Goal: Task Accomplishment & Management: Complete application form

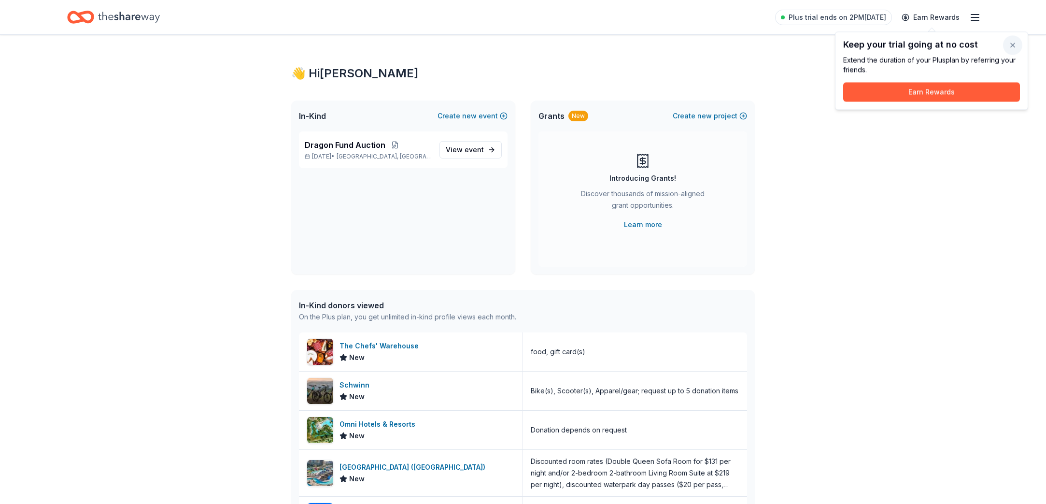
click at [1012, 45] on button "button" at bounding box center [1012, 45] width 19 height 19
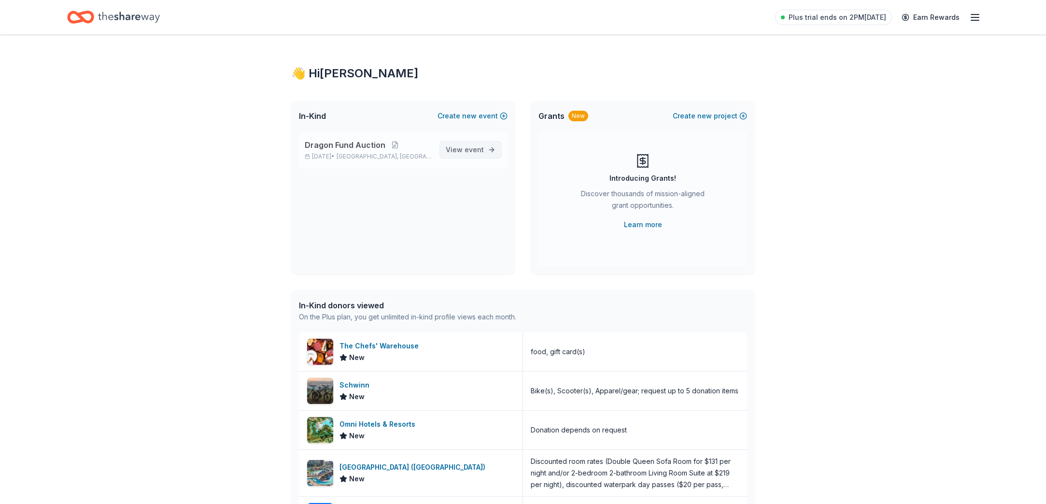
click at [467, 148] on span "event" at bounding box center [474, 149] width 19 height 8
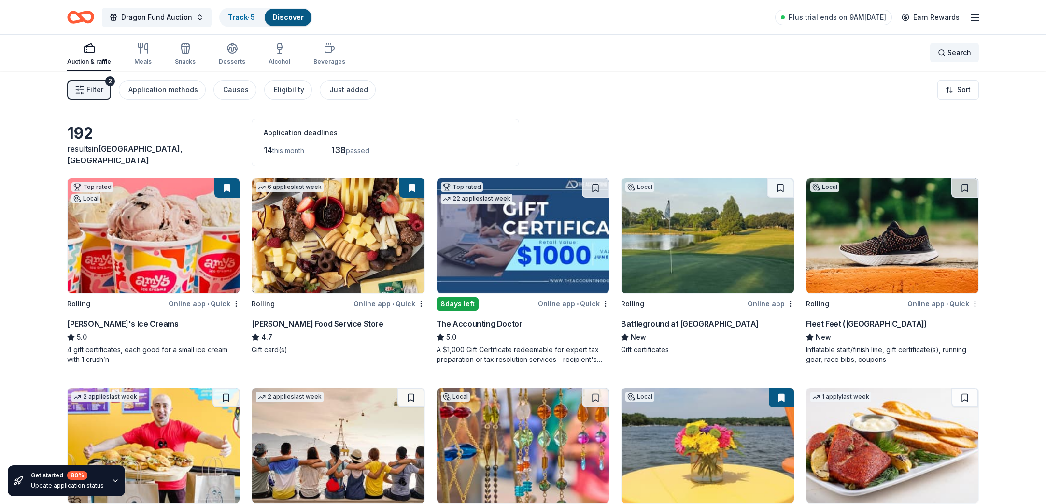
click at [940, 50] on div "Search" at bounding box center [954, 53] width 33 height 12
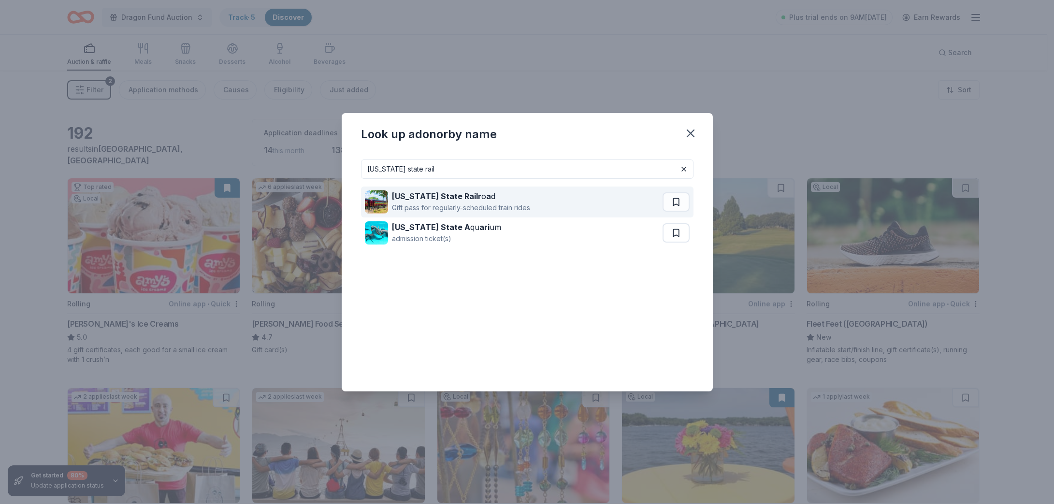
type input "texas state rail"
click at [541, 205] on div "Texas State Railr o a d Gift pass for regularly-scheduled train rides" at bounding box center [514, 201] width 298 height 31
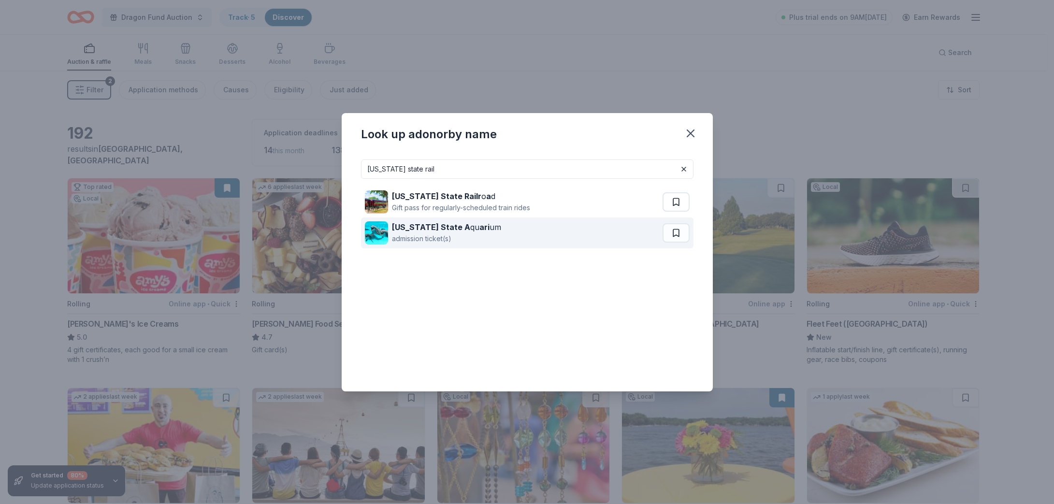
click at [436, 233] on div "admission ticket(s)" at bounding box center [446, 239] width 109 height 12
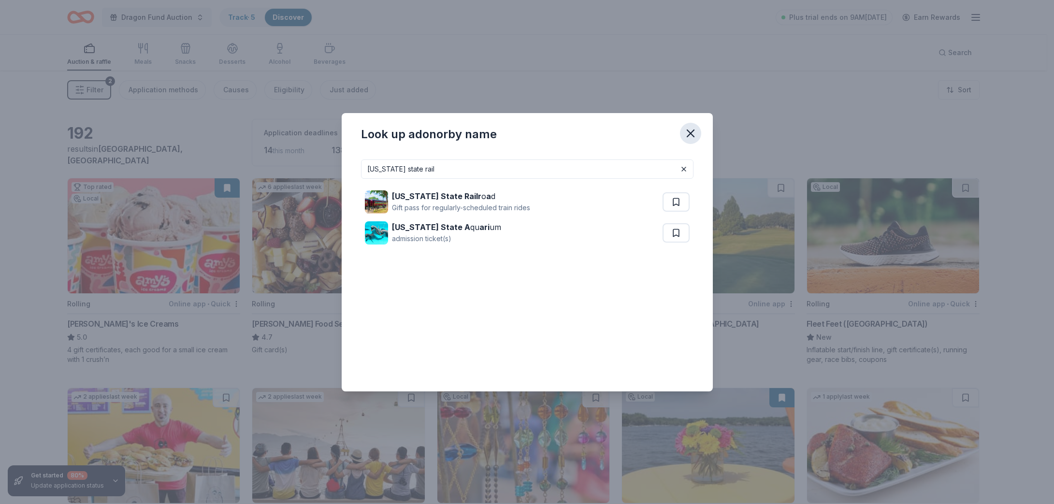
click at [687, 134] on icon "button" at bounding box center [691, 134] width 14 height 14
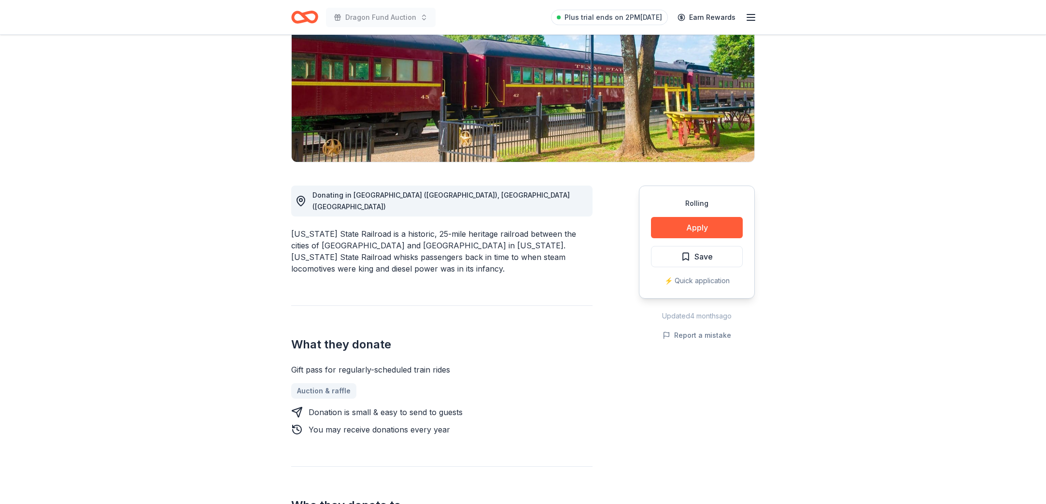
scroll to position [133, 0]
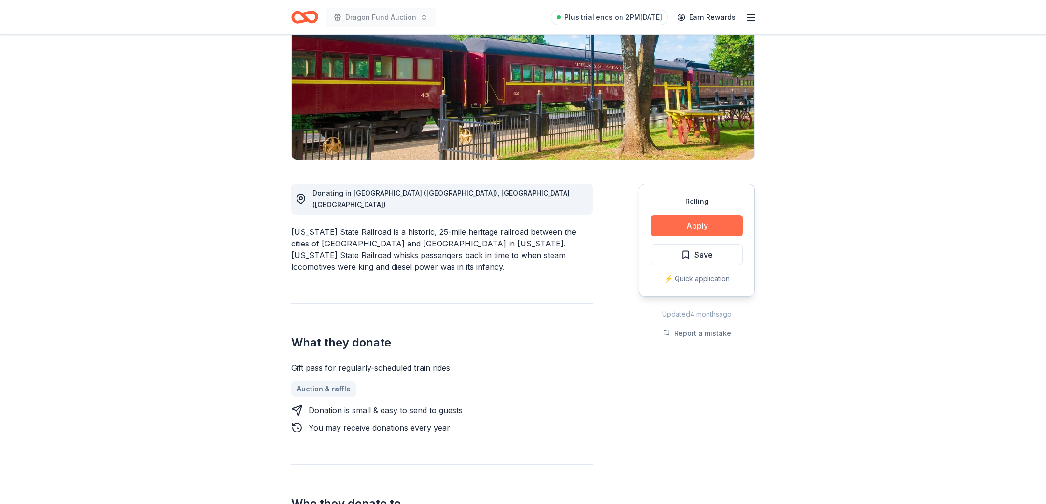
click at [736, 227] on button "Apply" at bounding box center [697, 225] width 92 height 21
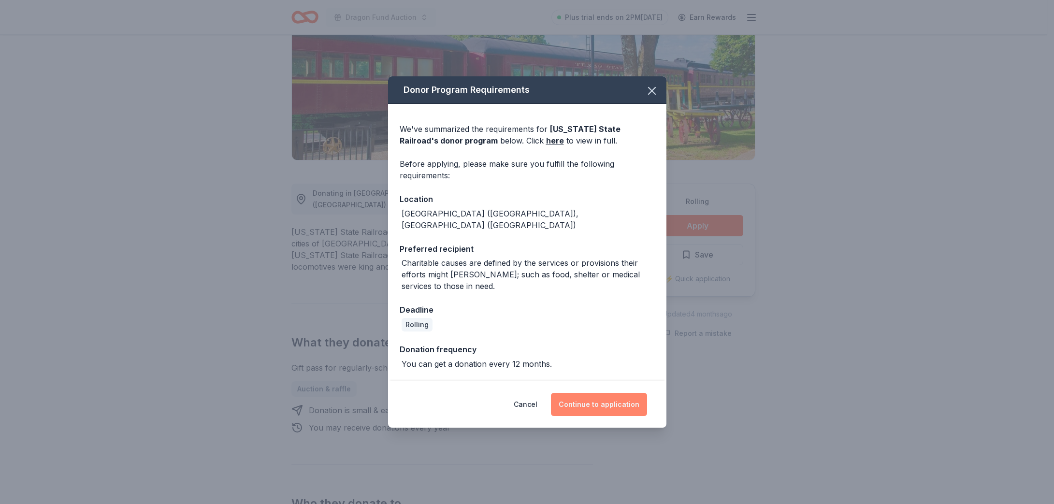
drag, startPoint x: 584, startPoint y: 393, endPoint x: 600, endPoint y: 392, distance: 16.5
click at [584, 393] on button "Continue to application" at bounding box center [599, 404] width 96 height 23
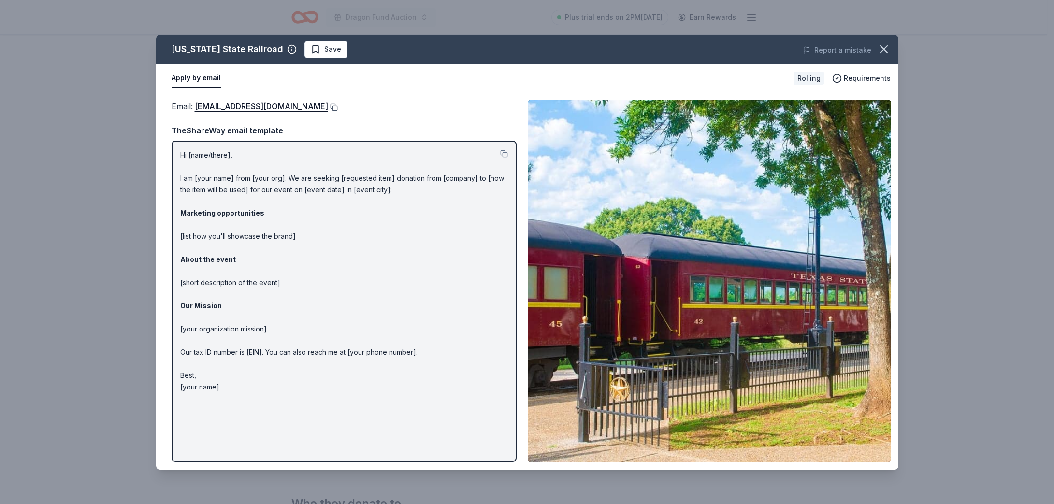
click at [328, 108] on button at bounding box center [333, 107] width 10 height 8
click at [889, 51] on icon "button" at bounding box center [884, 50] width 14 height 14
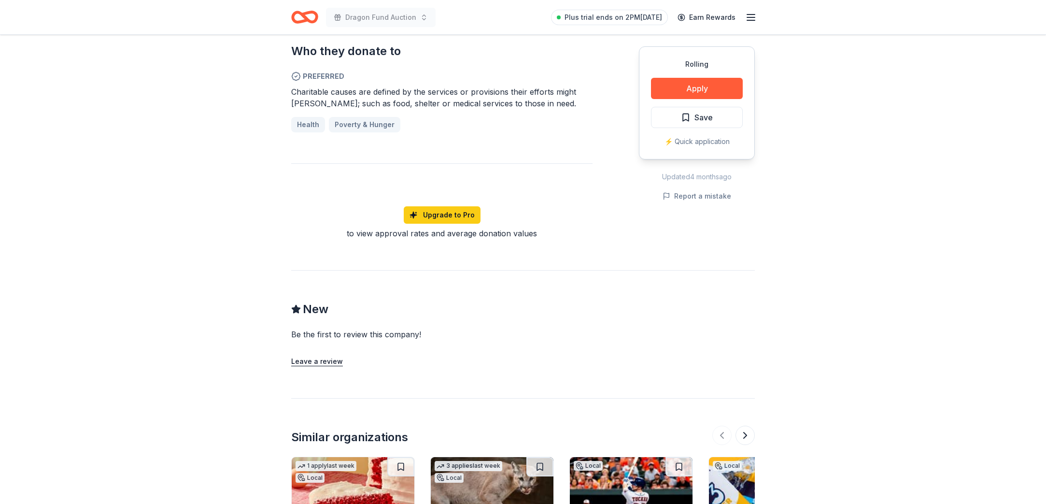
scroll to position [112, 0]
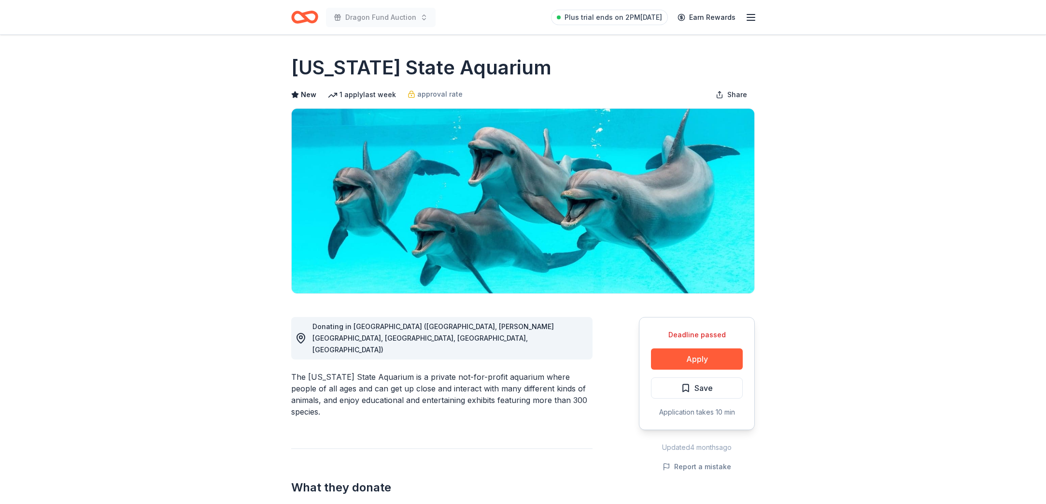
drag, startPoint x: 295, startPoint y: 74, endPoint x: 436, endPoint y: 68, distance: 141.2
click at [424, 65] on h1 "[US_STATE] State Aquarium" at bounding box center [421, 67] width 260 height 27
drag, startPoint x: 301, startPoint y: 67, endPoint x: 738, endPoint y: 5, distance: 441.0
click at [488, 62] on h1 "[US_STATE] State Aquarium" at bounding box center [421, 67] width 260 height 27
click at [314, 16] on icon "Home" at bounding box center [304, 17] width 27 height 23
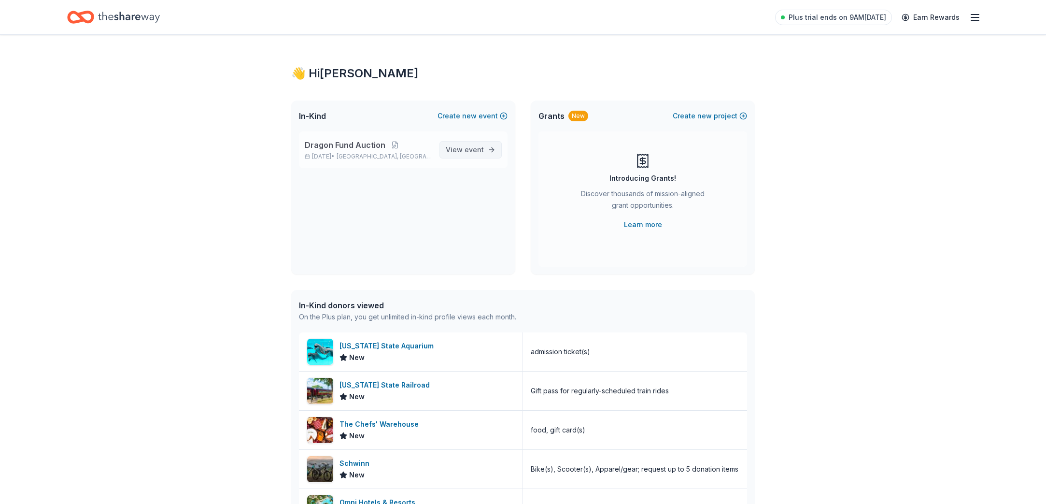
click at [458, 148] on span "View event" at bounding box center [465, 150] width 38 height 12
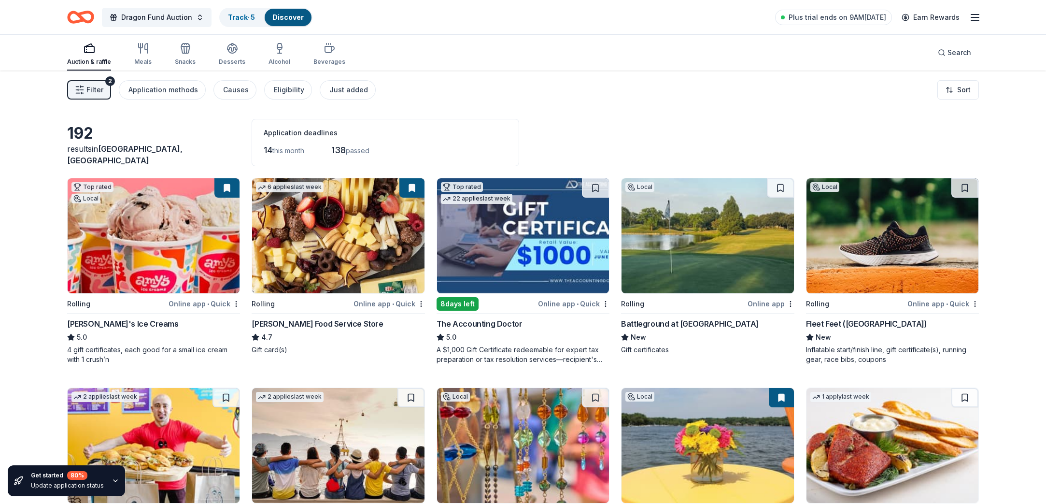
click at [94, 52] on rect "button" at bounding box center [90, 49] width 10 height 6
click at [90, 89] on span "Filter" at bounding box center [94, 90] width 17 height 12
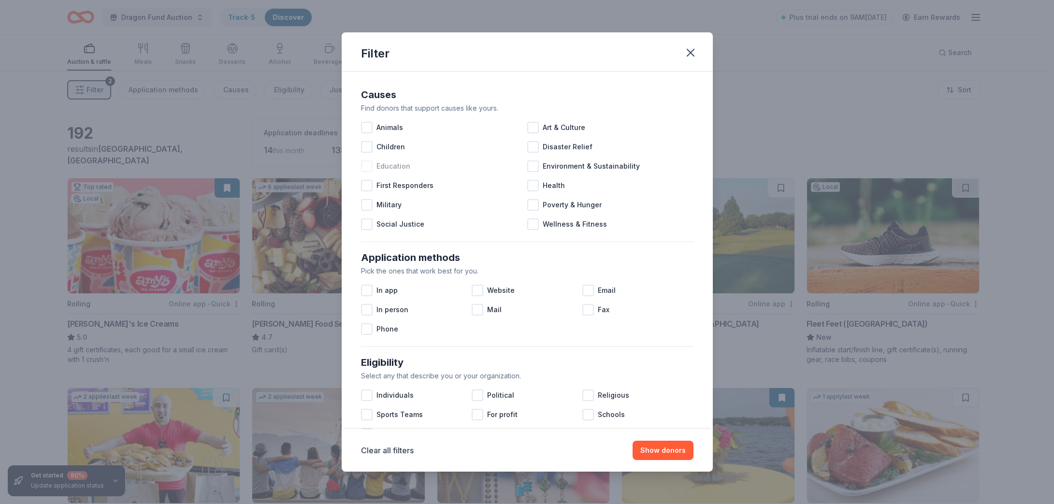
click at [367, 169] on div at bounding box center [367, 166] width 12 height 12
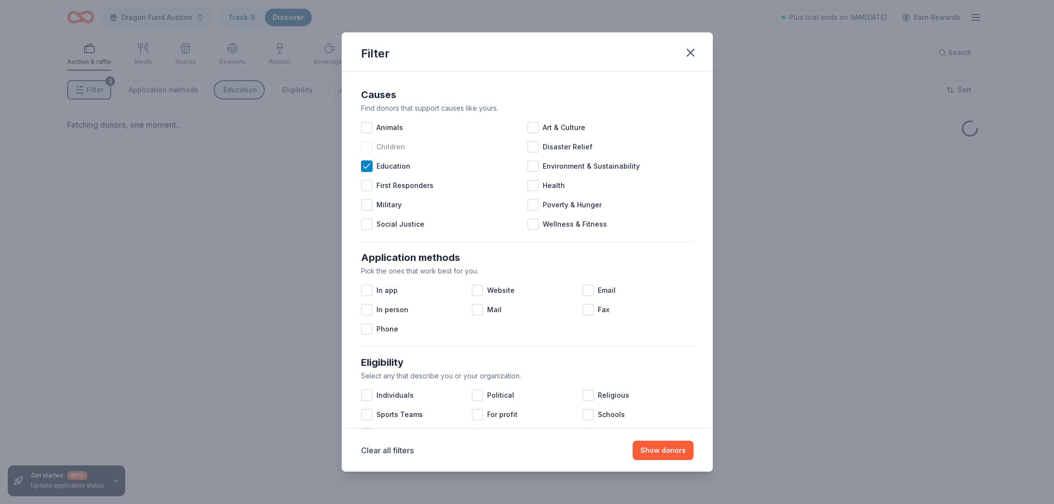
click at [367, 151] on div at bounding box center [367, 147] width 12 height 12
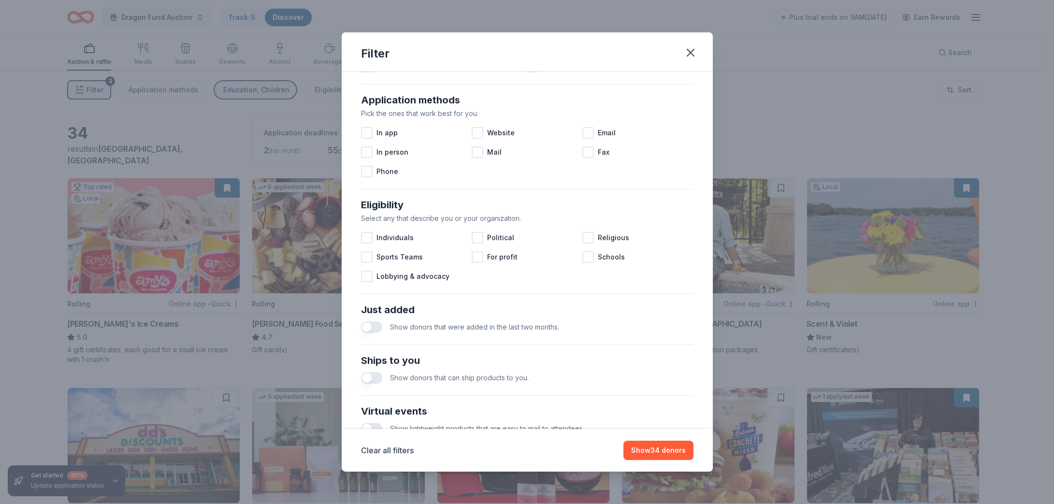
scroll to position [170, 0]
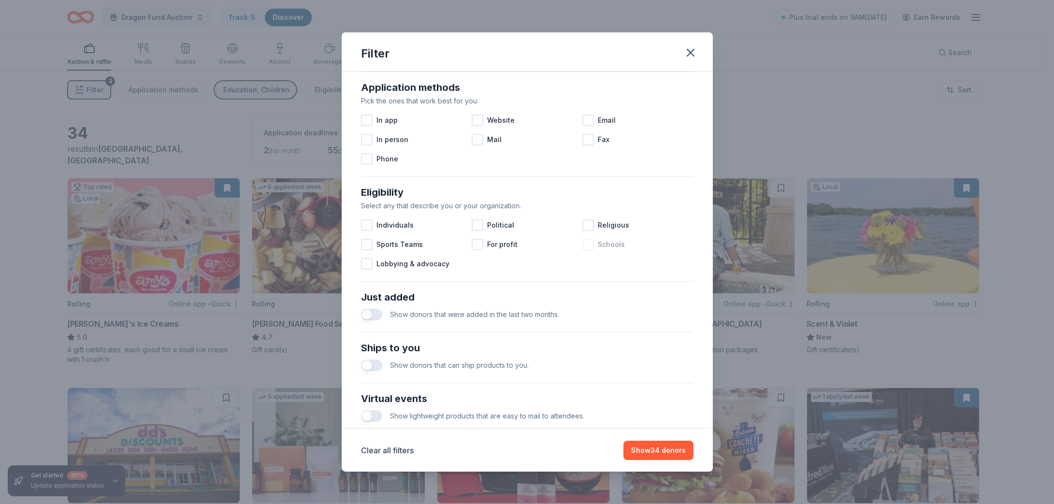
click at [583, 247] on div at bounding box center [588, 245] width 12 height 12
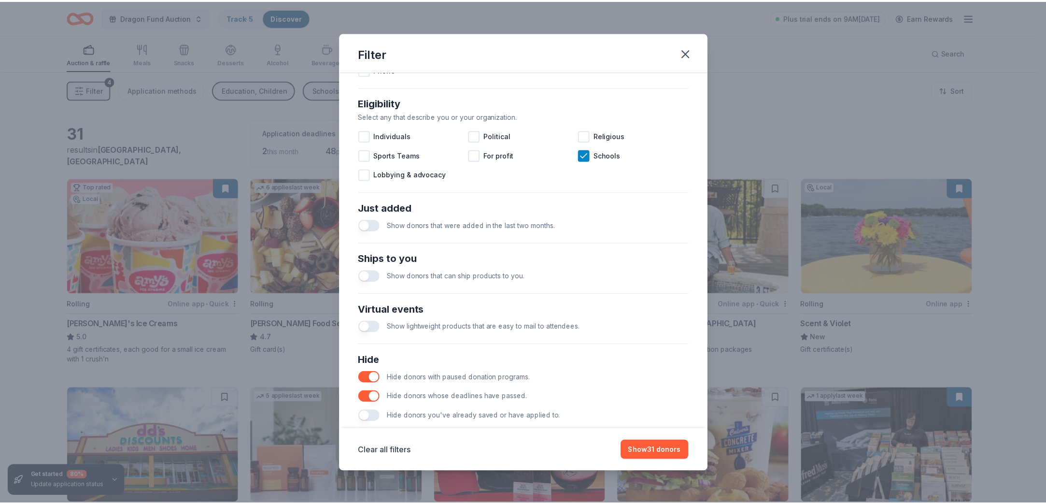
scroll to position [279, 0]
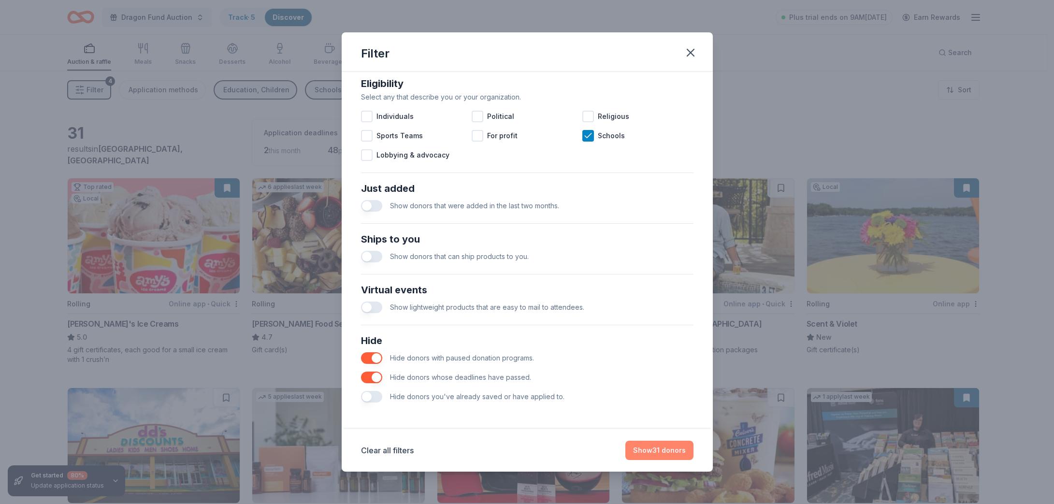
click at [645, 446] on button "Show 31 donors" at bounding box center [659, 450] width 68 height 19
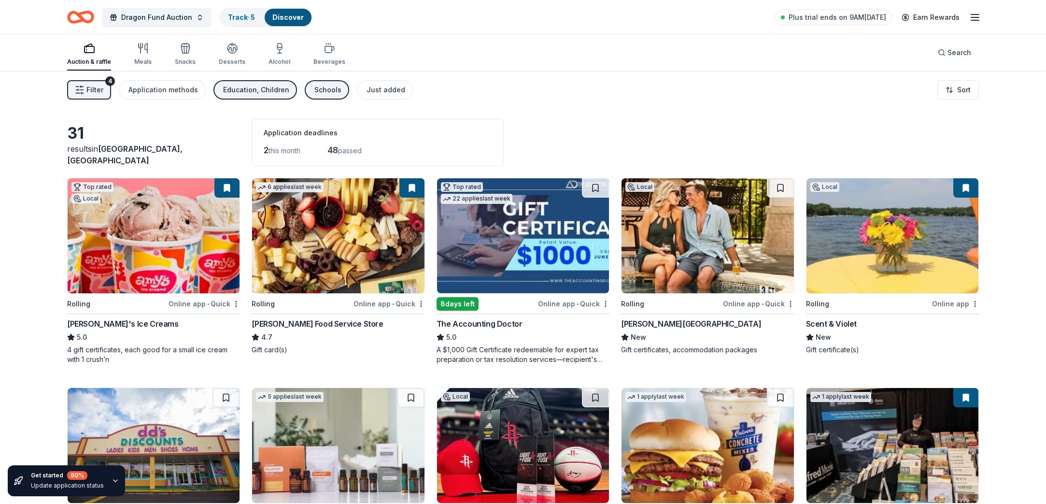
click at [699, 259] on img at bounding box center [708, 235] width 172 height 115
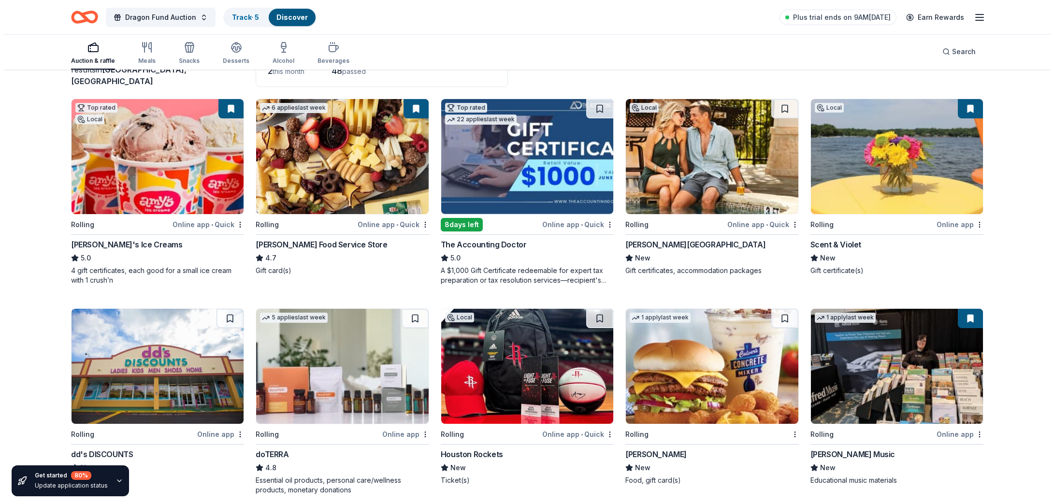
scroll to position [0, 0]
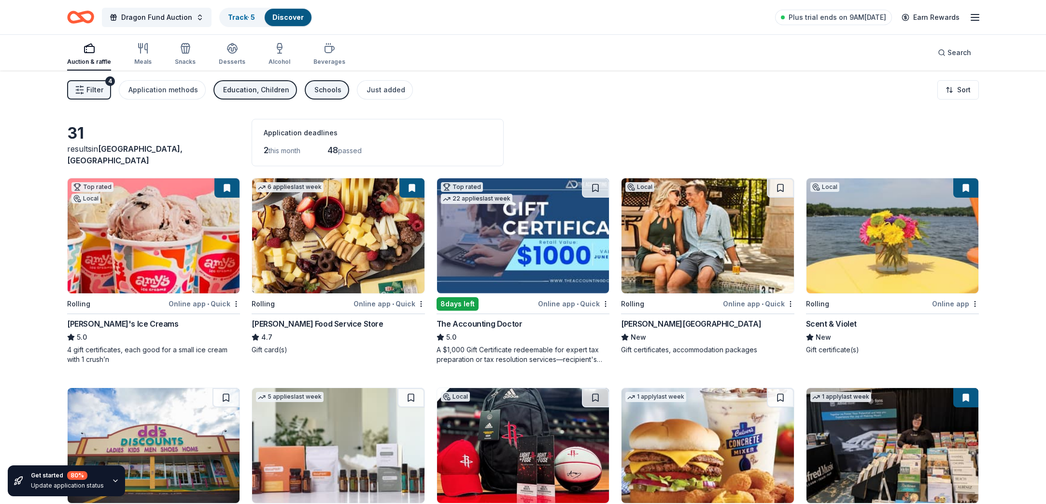
click at [104, 96] on button "Filter 4" at bounding box center [89, 89] width 44 height 19
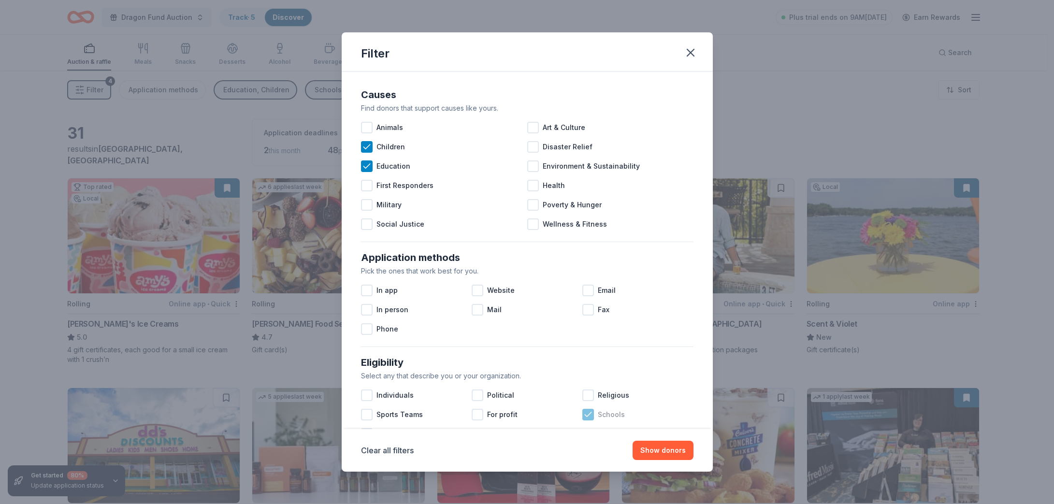
click at [585, 414] on icon at bounding box center [588, 415] width 10 height 10
drag, startPoint x: 367, startPoint y: 163, endPoint x: 370, endPoint y: 147, distance: 15.7
click at [367, 160] on div "Education" at bounding box center [444, 166] width 166 height 19
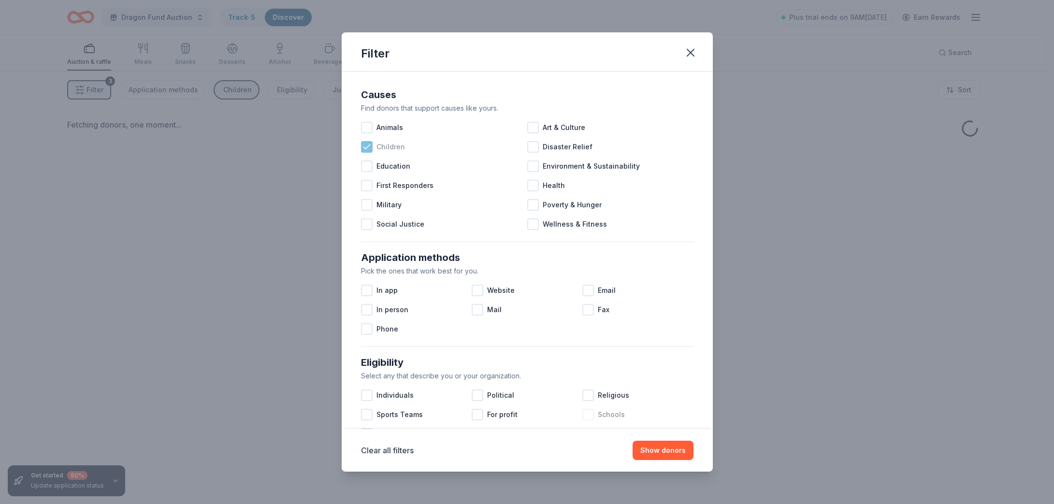
click at [370, 145] on icon at bounding box center [367, 147] width 10 height 10
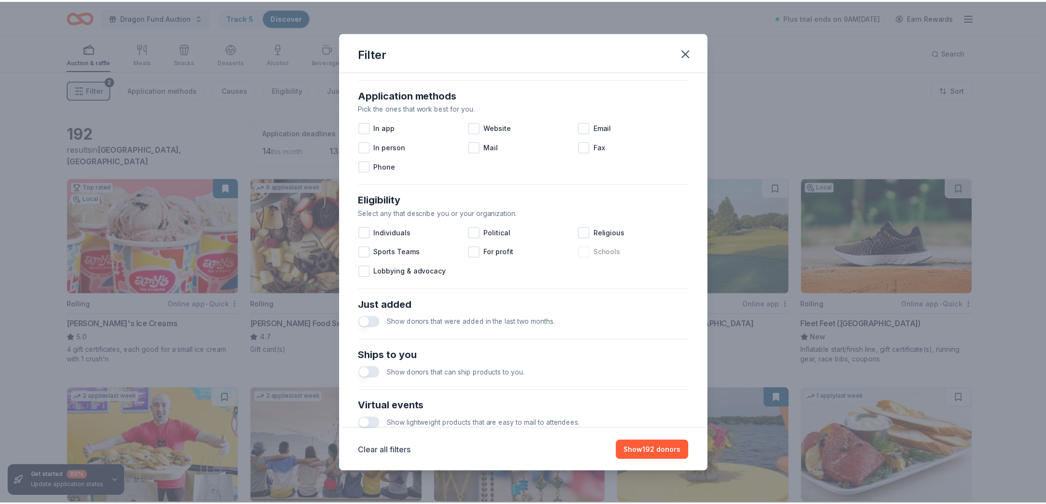
scroll to position [279, 0]
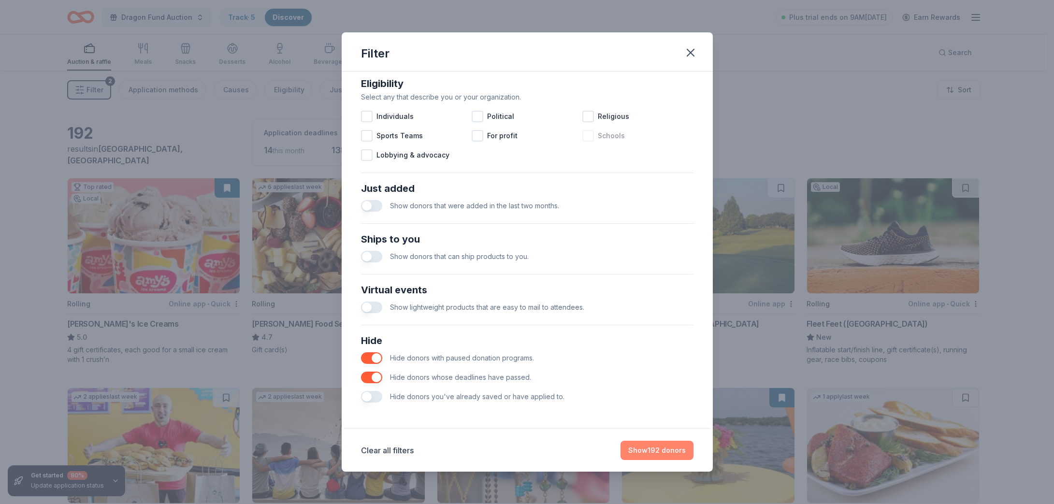
click at [641, 448] on button "Show 192 donors" at bounding box center [656, 450] width 73 height 19
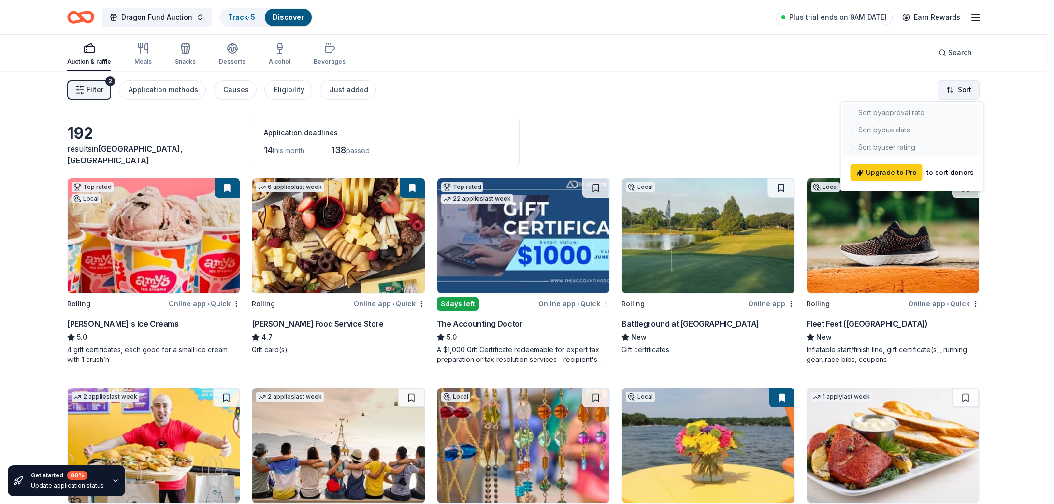
click at [949, 91] on html "Dragon Fund Auction Track · 5 Discover Plus trial ends on 9AM, 10/16 Earn Rewar…" at bounding box center [527, 252] width 1054 height 504
click at [742, 134] on html "Dragon Fund Auction Track · 5 Discover Plus trial ends on 9AM, 10/16 Earn Rewar…" at bounding box center [527, 252] width 1054 height 504
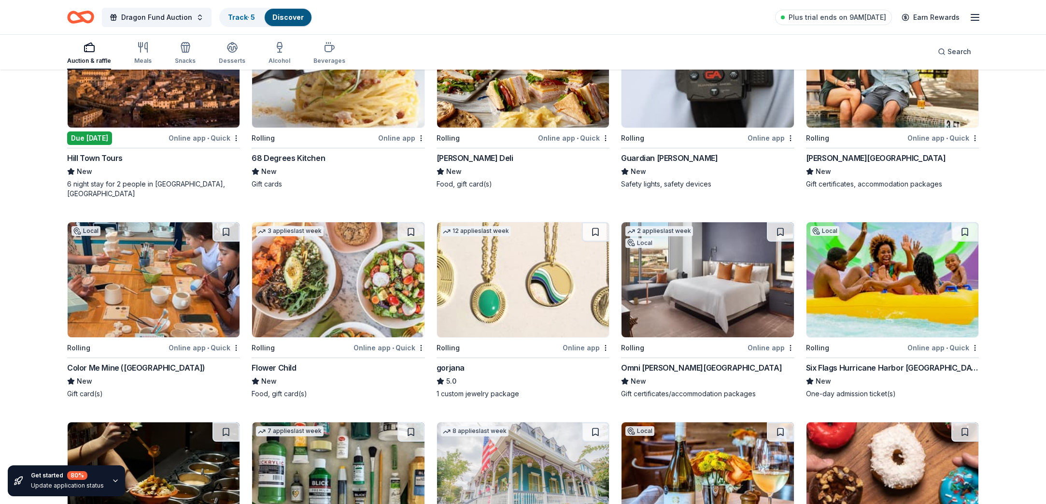
scroll to position [1692, 0]
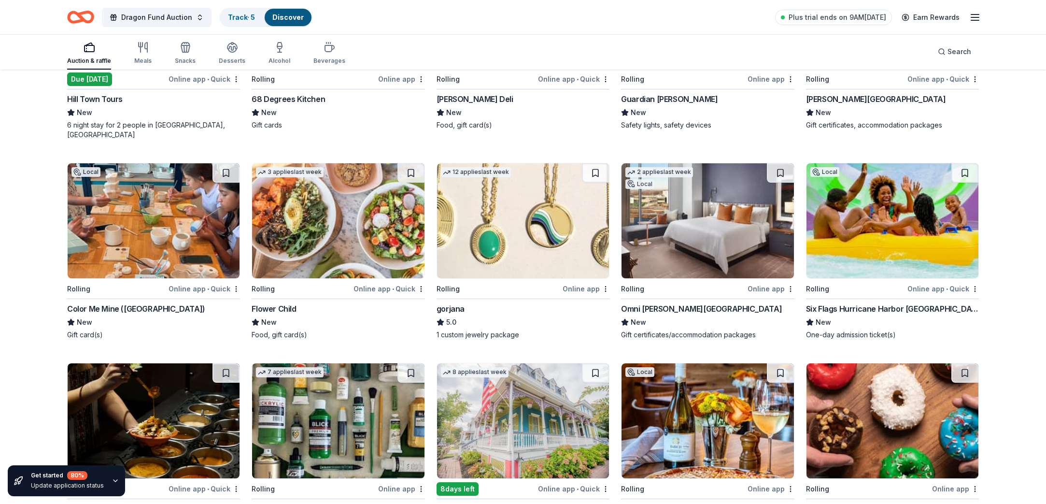
click at [146, 226] on img at bounding box center [154, 220] width 172 height 115
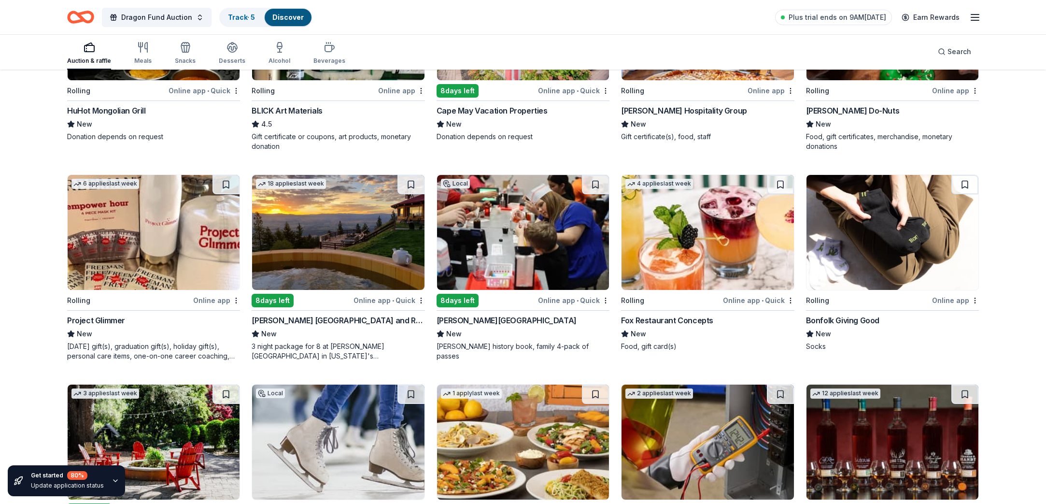
scroll to position [2155, 0]
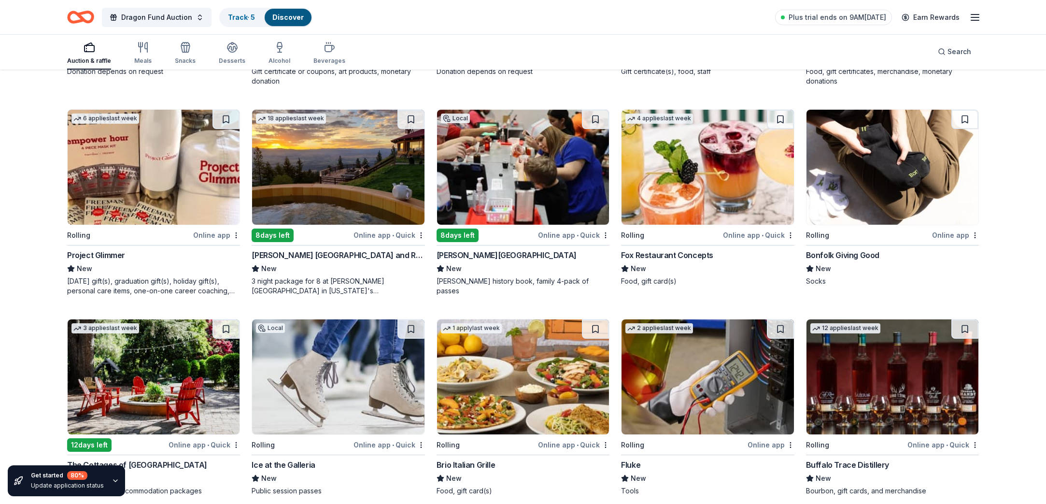
click at [669, 185] on img at bounding box center [708, 167] width 172 height 115
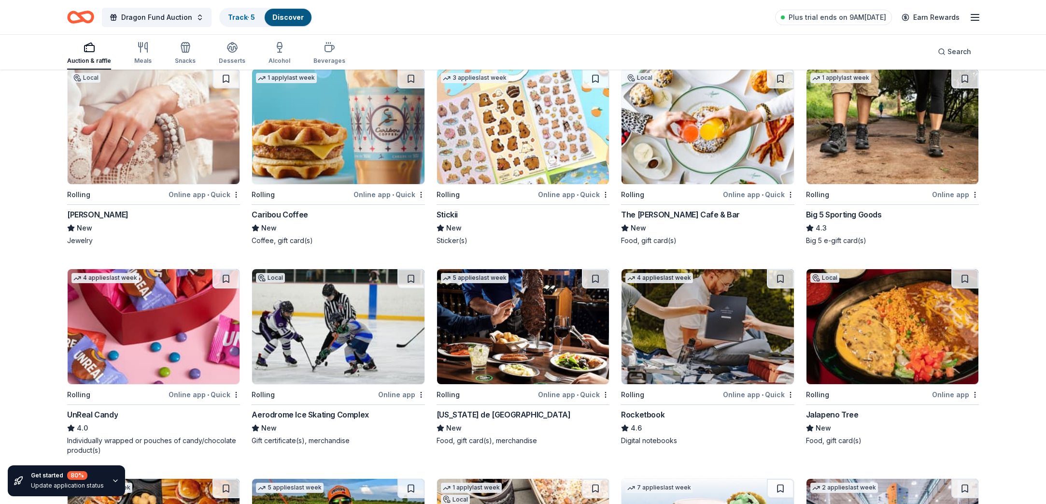
scroll to position [3320, 0]
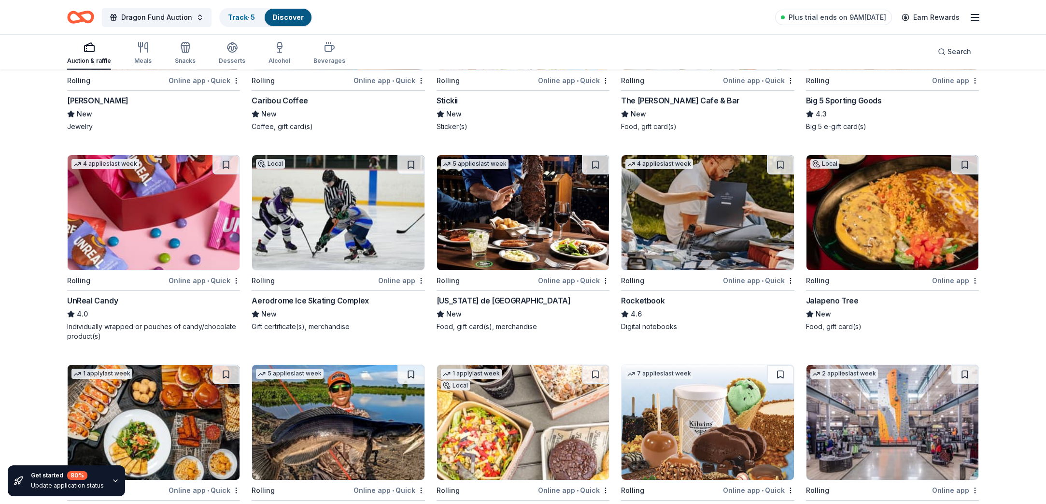
click at [325, 217] on img at bounding box center [338, 212] width 172 height 115
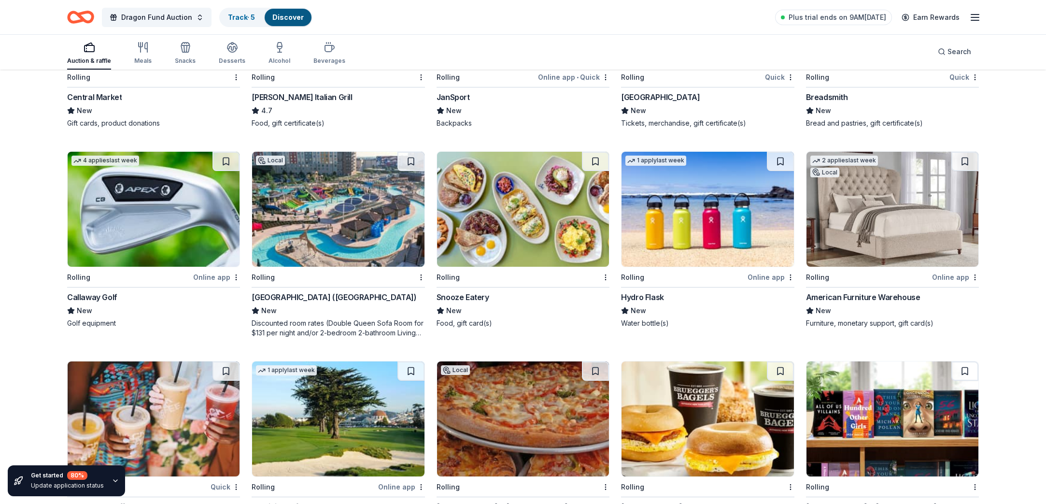
scroll to position [4634, 0]
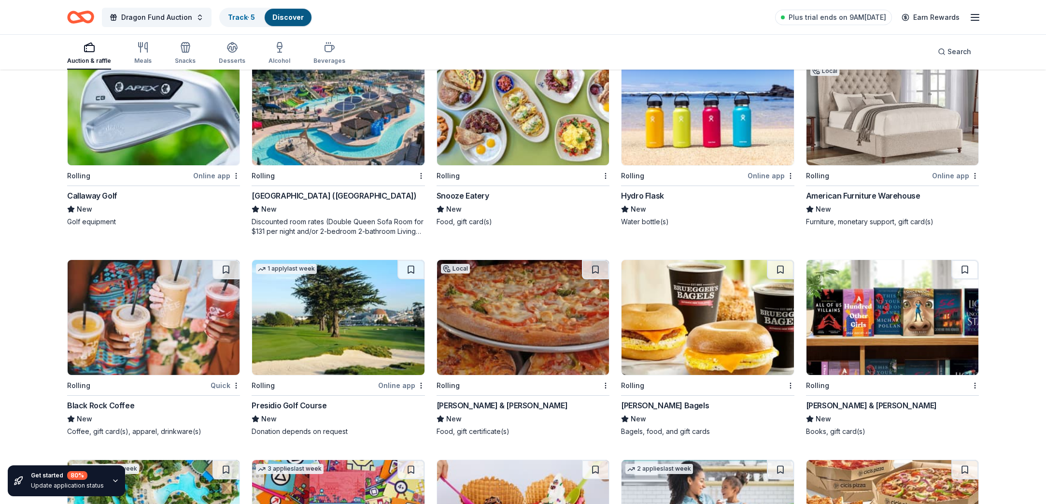
click at [391, 118] on img at bounding box center [338, 107] width 172 height 115
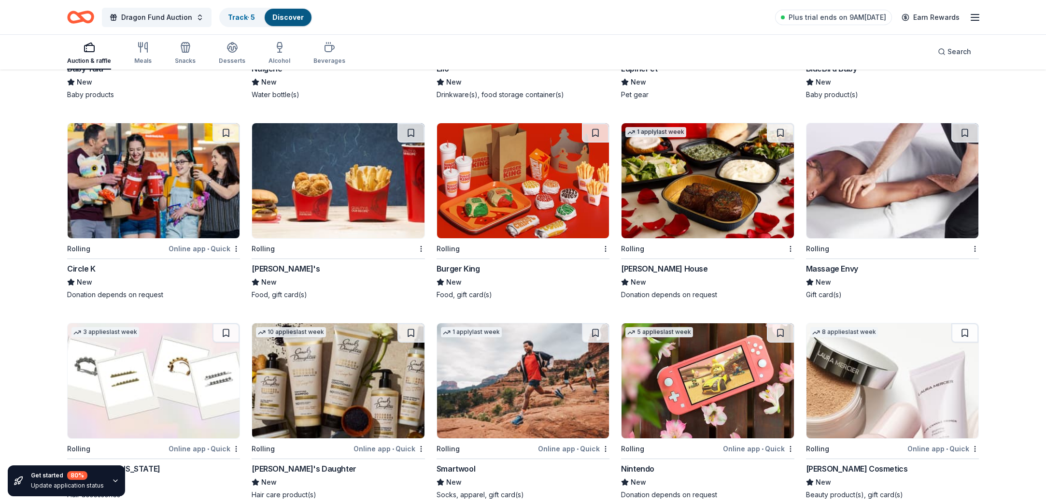
scroll to position [7298, 0]
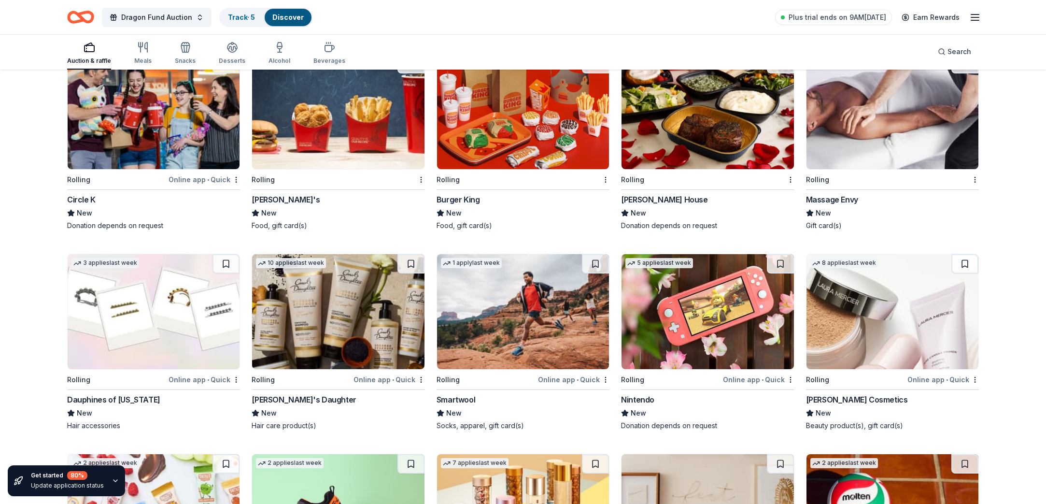
click at [868, 123] on img at bounding box center [893, 111] width 172 height 115
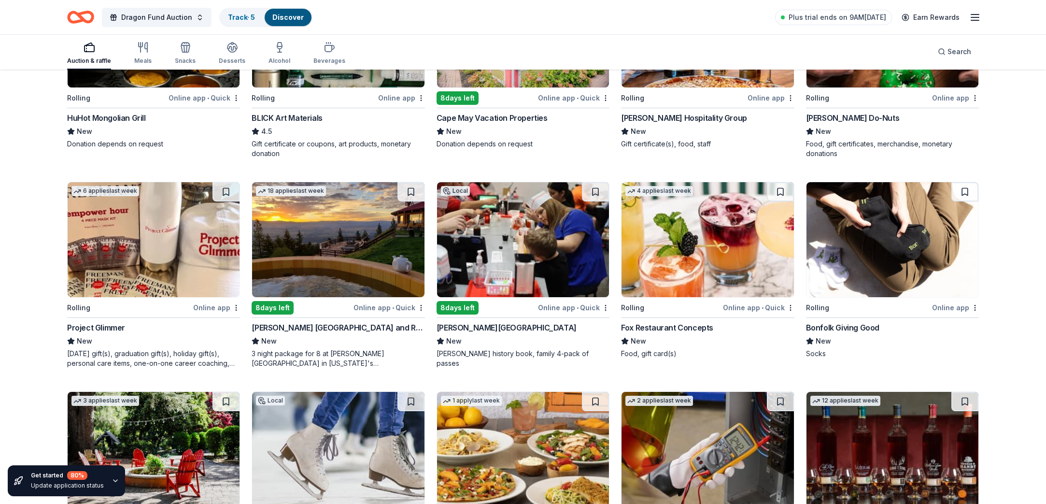
scroll to position [1448, 0]
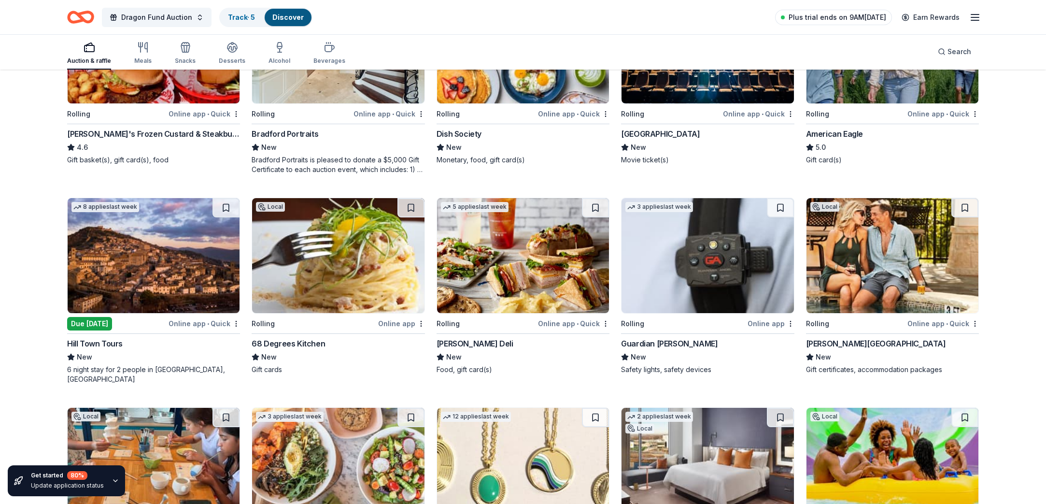
click at [855, 14] on span "Plus trial ends on 9AM[DATE]" at bounding box center [838, 18] width 98 height 12
click at [853, 19] on span "Plus trial ends on 9AM[DATE]" at bounding box center [838, 18] width 98 height 12
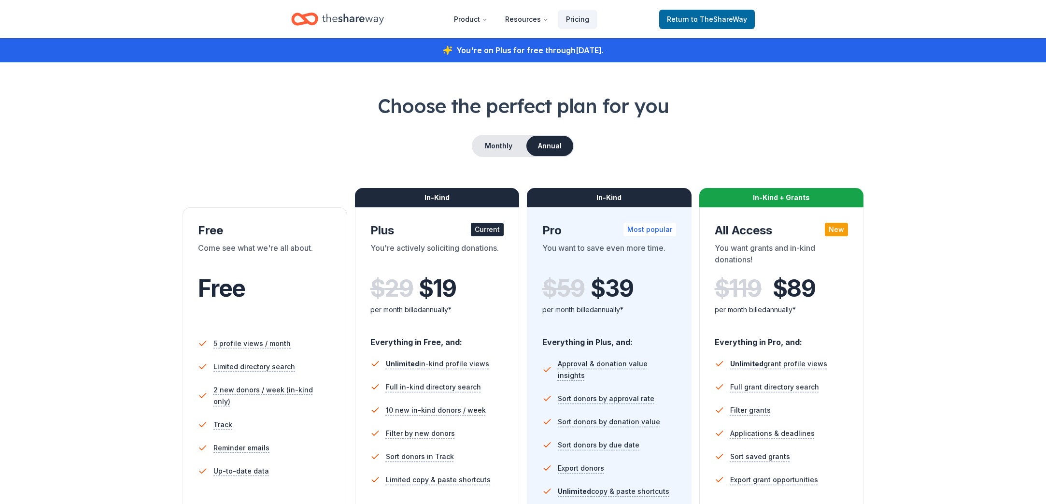
click at [355, 19] on icon "Home" at bounding box center [353, 19] width 62 height 20
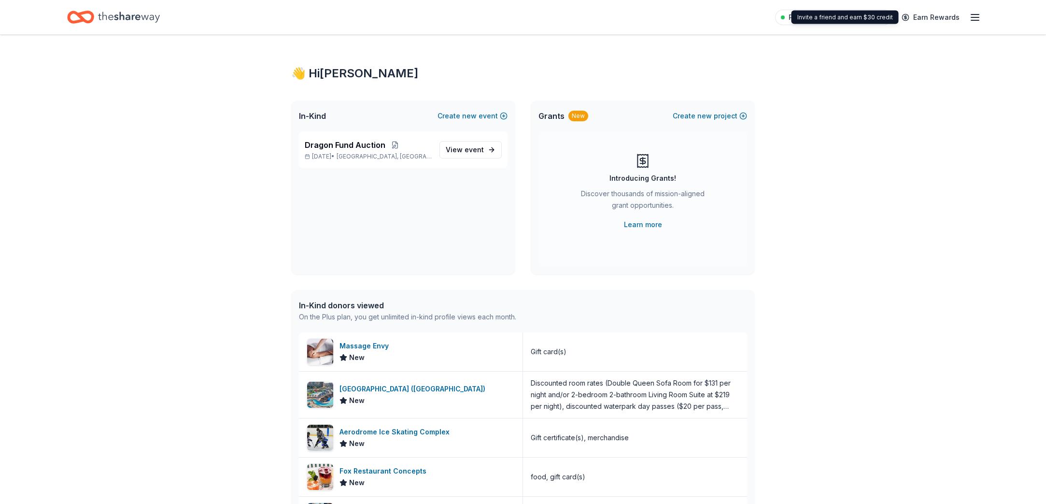
click at [974, 16] on icon "button" at bounding box center [976, 18] width 12 height 12
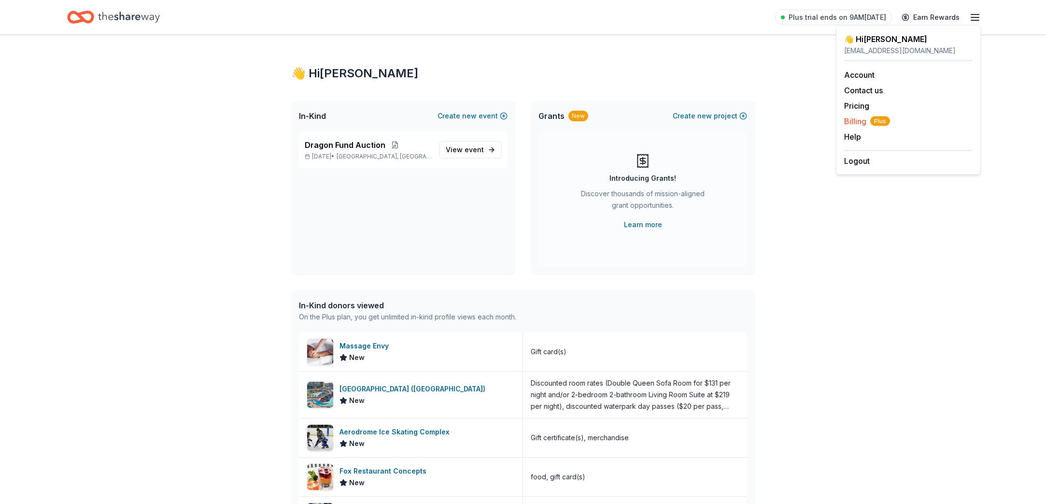
click at [854, 119] on span "Billing Plus" at bounding box center [867, 121] width 46 height 12
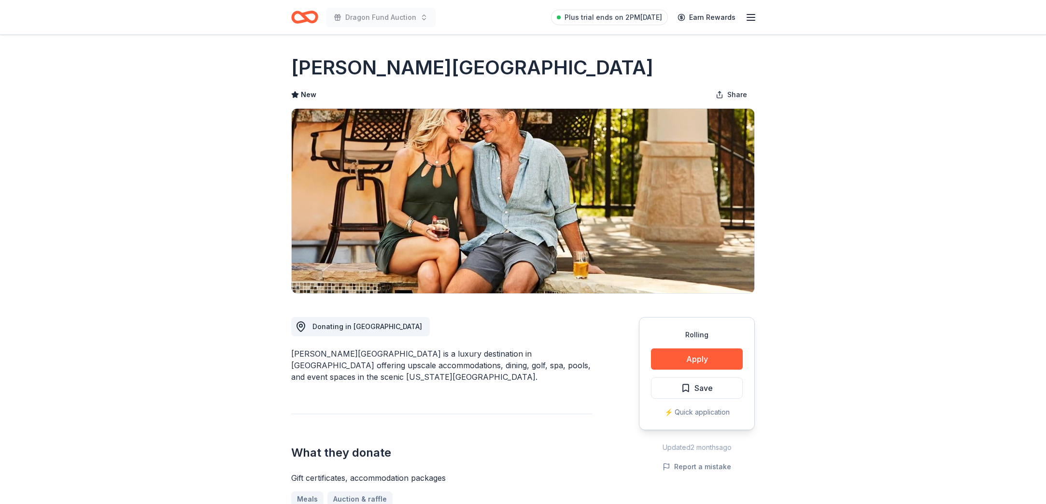
click at [479, 239] on img at bounding box center [523, 201] width 463 height 185
click at [667, 366] on button "Apply" at bounding box center [697, 358] width 92 height 21
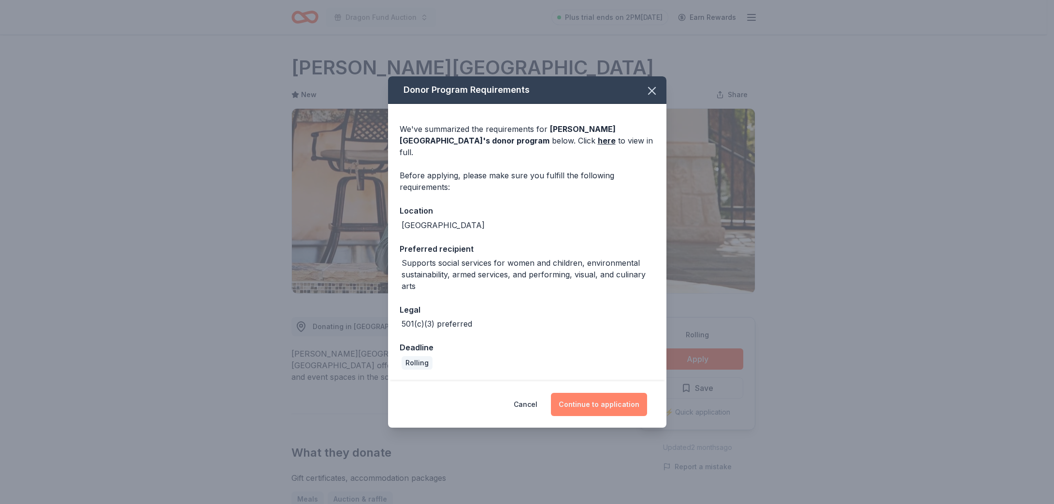
click at [603, 396] on button "Continue to application" at bounding box center [599, 404] width 96 height 23
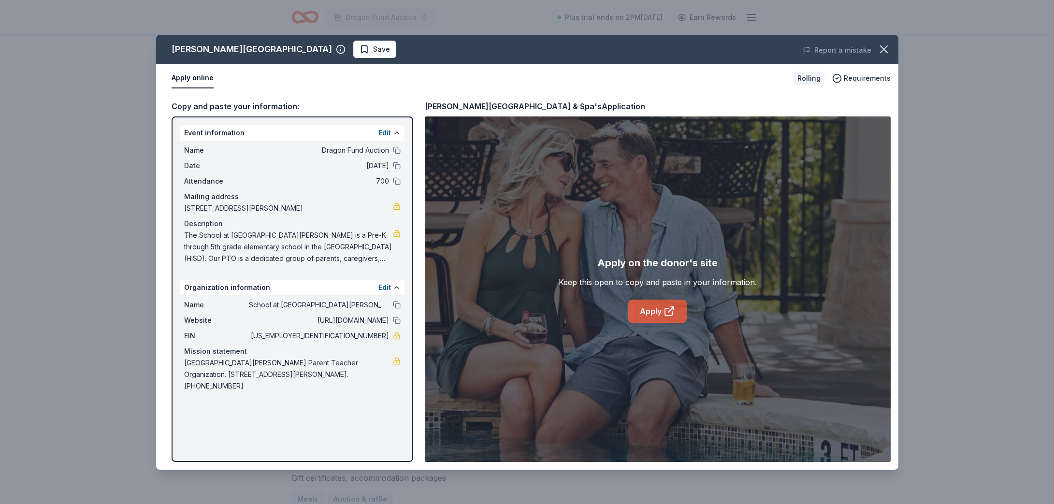
click at [658, 310] on link "Apply" at bounding box center [657, 310] width 58 height 23
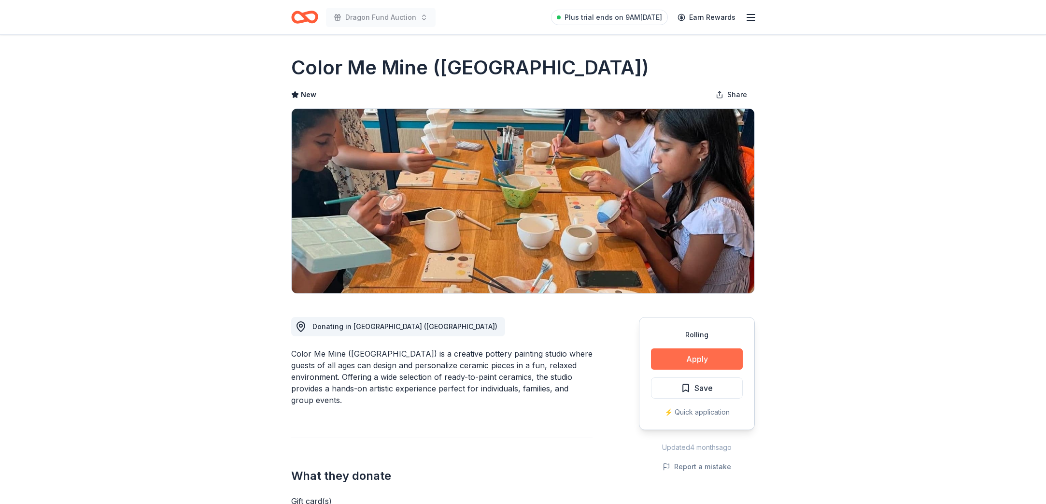
click at [697, 367] on button "Apply" at bounding box center [697, 358] width 92 height 21
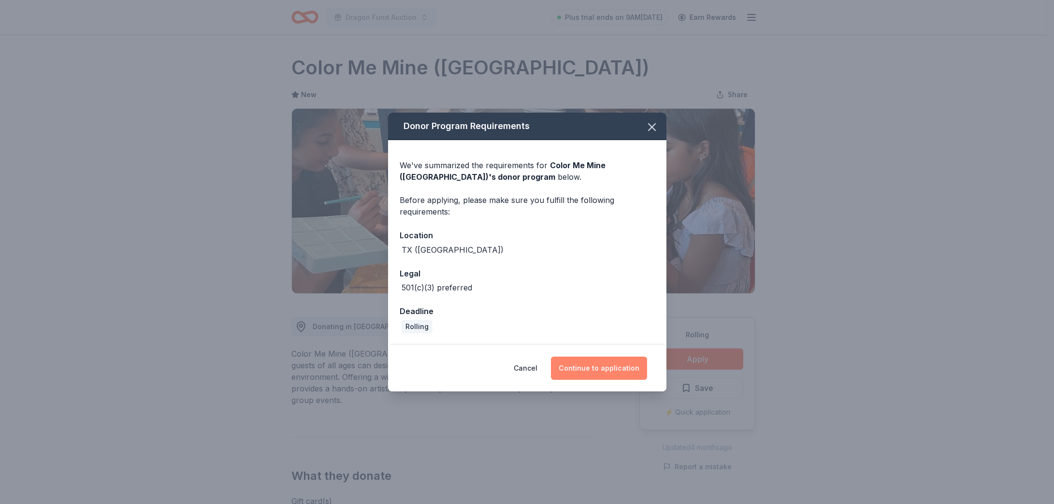
click at [610, 374] on button "Continue to application" at bounding box center [599, 367] width 96 height 23
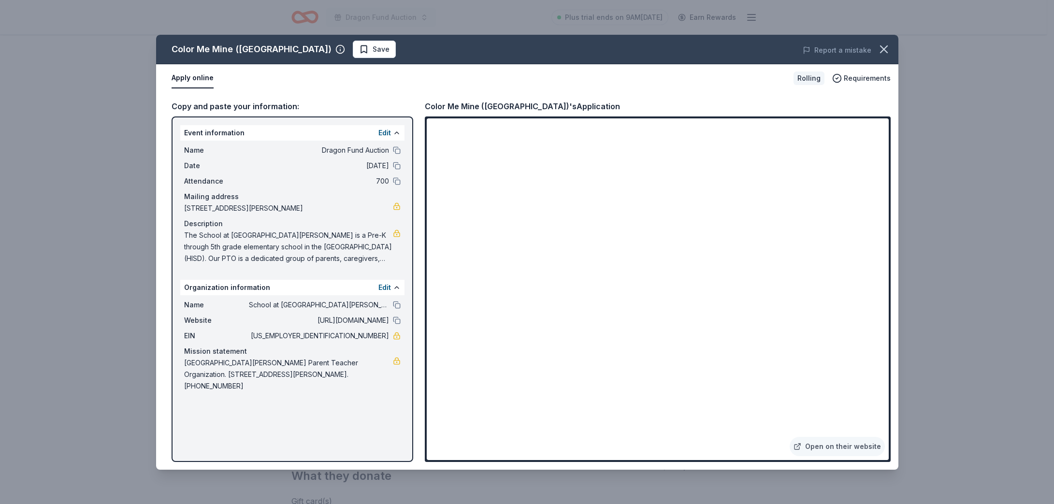
drag, startPoint x: 185, startPoint y: 236, endPoint x: 337, endPoint y: 245, distance: 152.0
click at [337, 245] on span "The School at St. George Place is a Pre-K through 5th grade elementary school i…" at bounding box center [288, 246] width 209 height 35
drag, startPoint x: 341, startPoint y: 241, endPoint x: 339, endPoint y: 247, distance: 7.2
click at [272, 237] on span "The School at St. George Place is a Pre-K through 5th grade elementary school i…" at bounding box center [288, 246] width 209 height 35
click at [888, 52] on icon "button" at bounding box center [884, 50] width 14 height 14
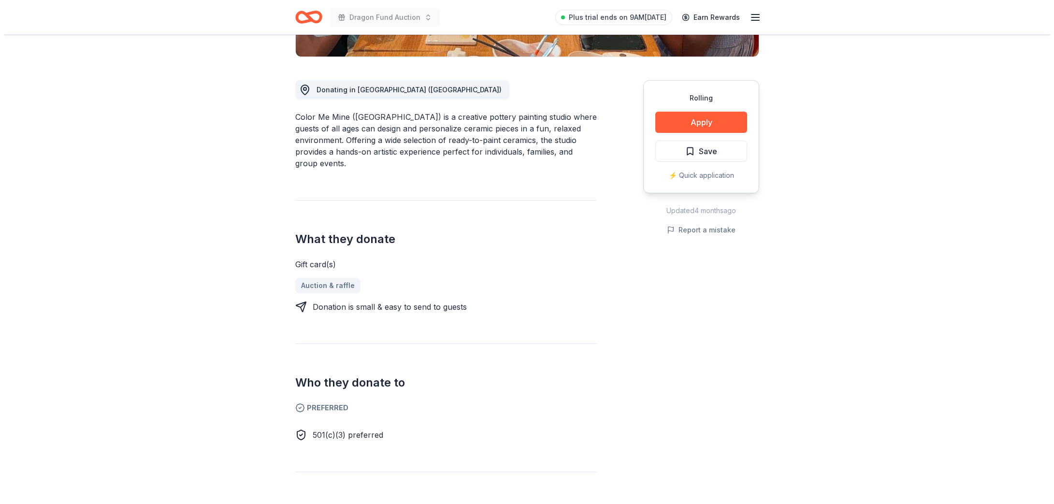
scroll to position [141, 0]
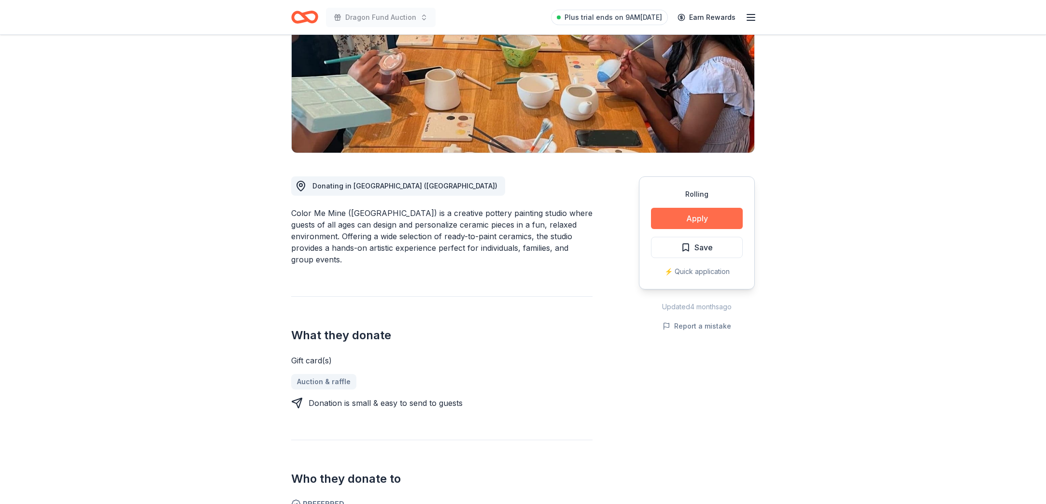
click at [711, 214] on button "Apply" at bounding box center [697, 218] width 92 height 21
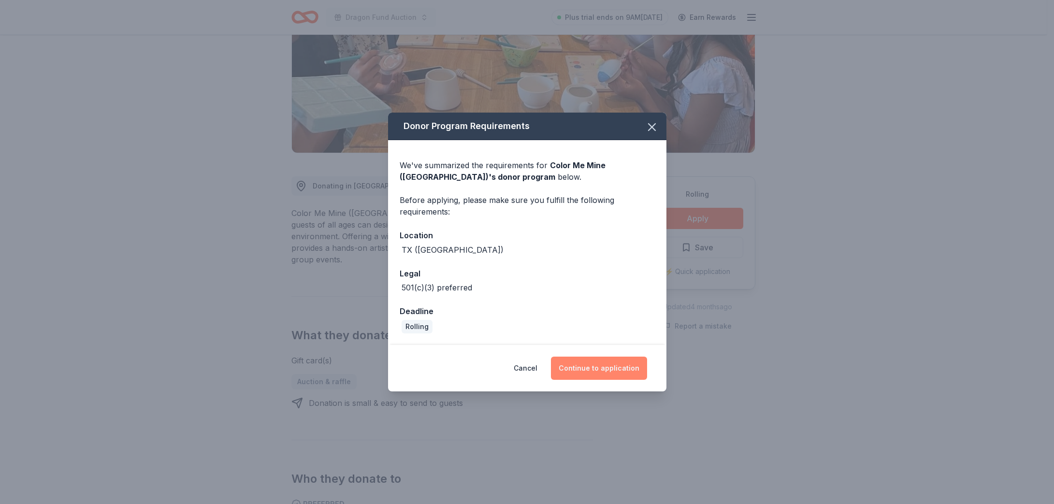
click at [619, 372] on button "Continue to application" at bounding box center [599, 367] width 96 height 23
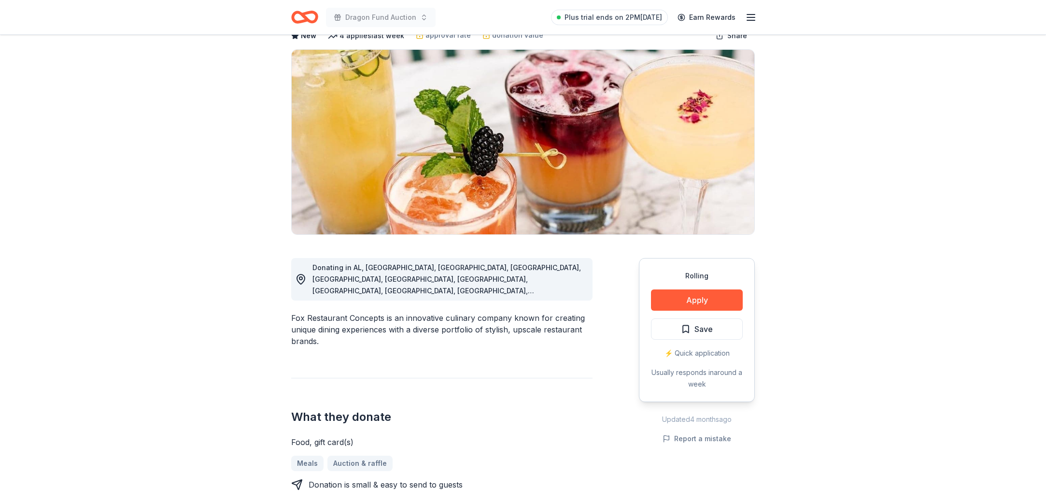
scroll to position [106, 0]
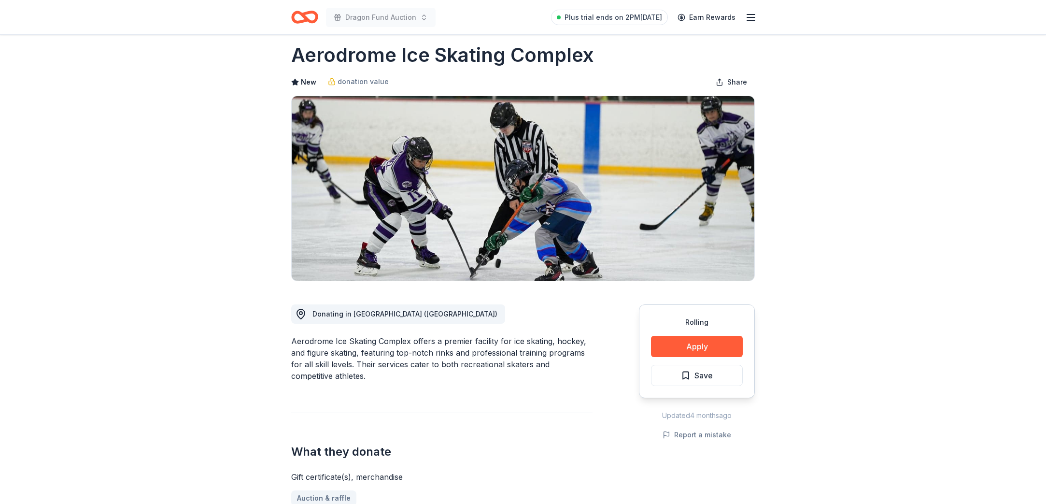
scroll to position [78, 0]
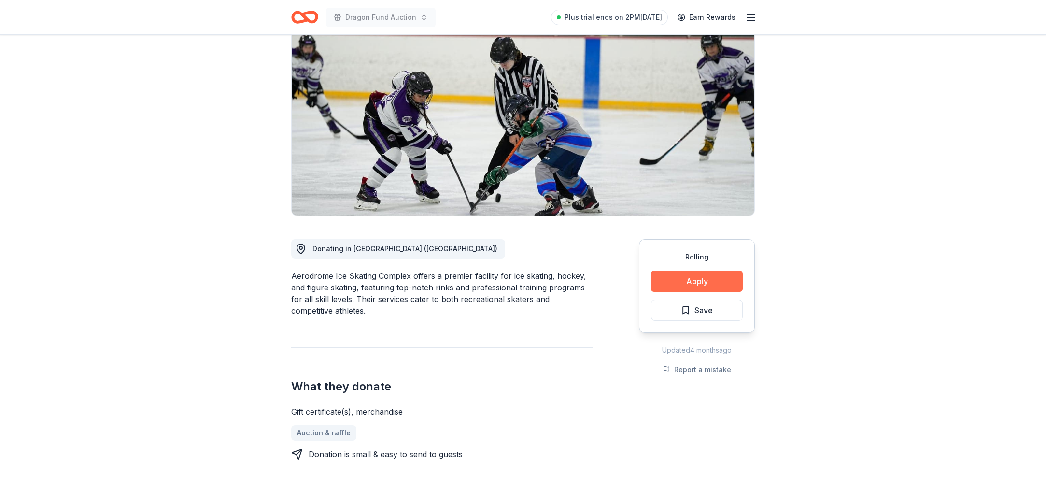
click at [702, 283] on button "Apply" at bounding box center [697, 281] width 92 height 21
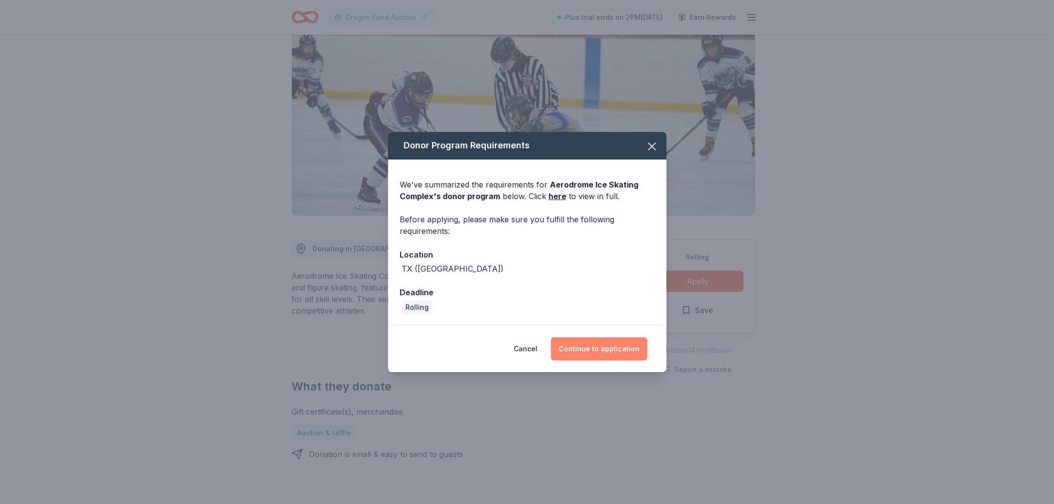
click at [606, 349] on button "Continue to application" at bounding box center [599, 348] width 96 height 23
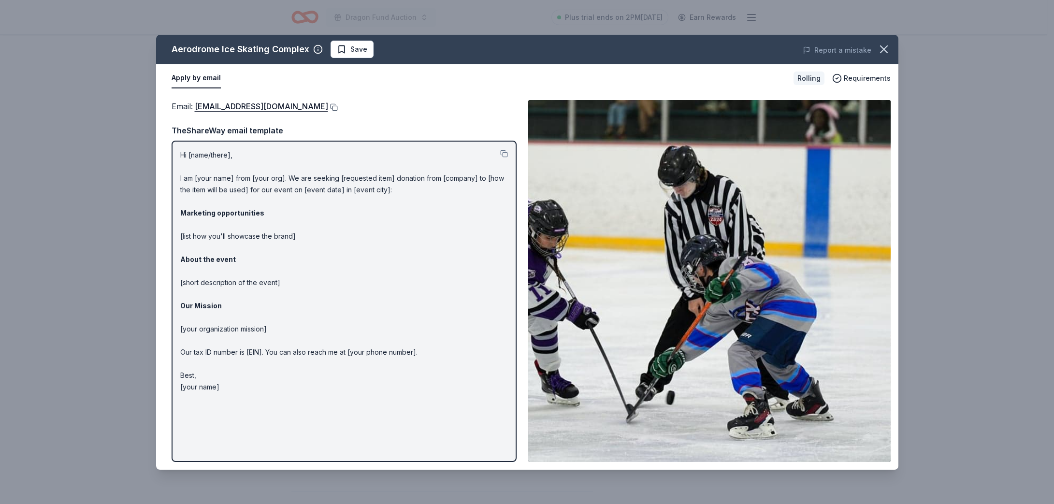
click at [328, 108] on button at bounding box center [333, 107] width 10 height 8
click at [887, 50] on icon "button" at bounding box center [884, 50] width 14 height 14
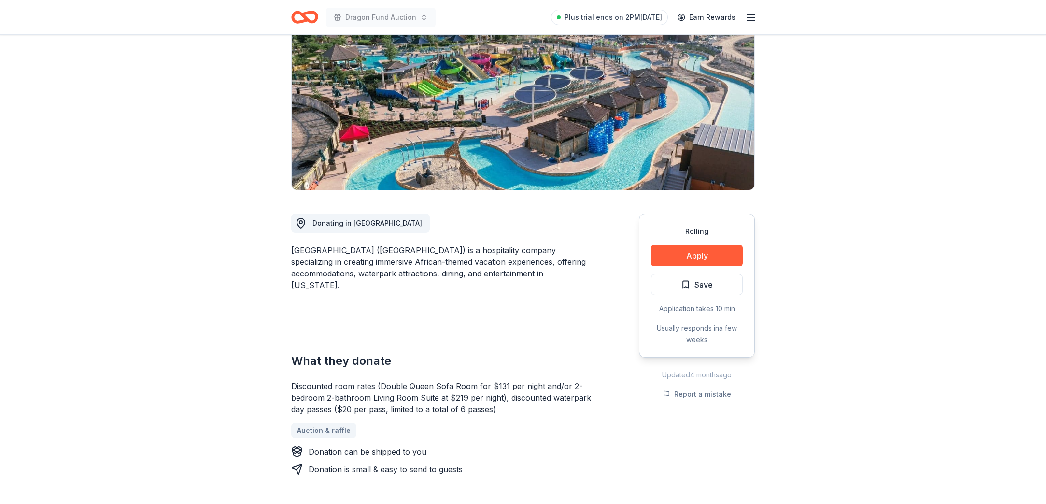
scroll to position [157, 0]
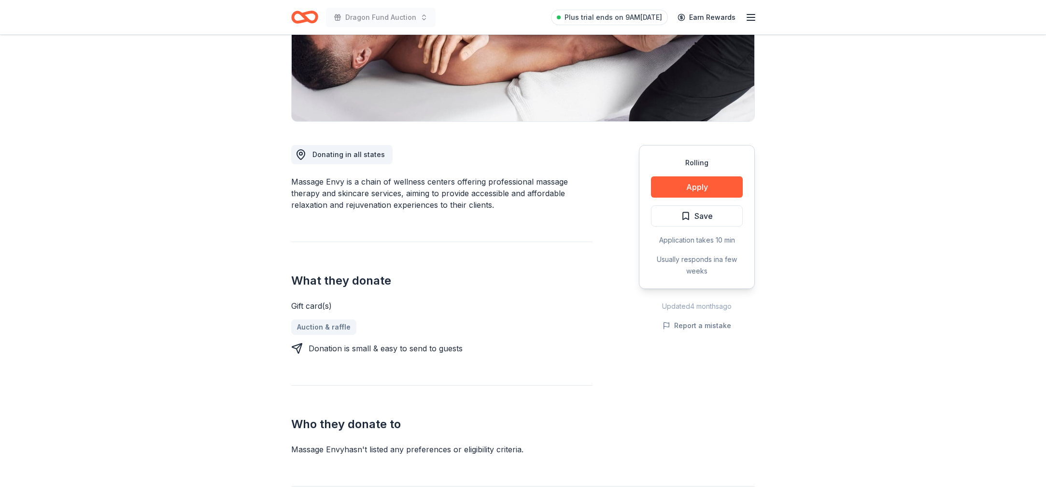
scroll to position [107, 0]
